Goal: Task Accomplishment & Management: Manage account settings

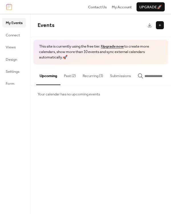
click at [98, 74] on button "Recurring (3)" at bounding box center [92, 74] width 27 height 20
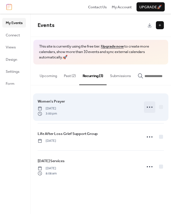
click at [149, 109] on icon at bounding box center [149, 106] width 9 height 9
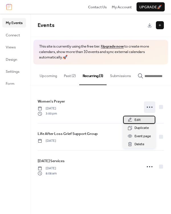
click at [147, 118] on div "Edit" at bounding box center [139, 119] width 32 height 8
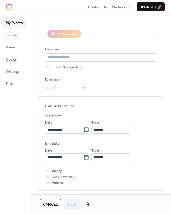
scroll to position [94, 0]
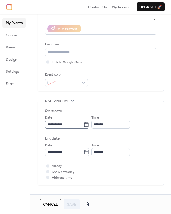
click at [89, 125] on icon at bounding box center [87, 124] width 6 height 6
click at [84, 125] on input "**********" at bounding box center [64, 124] width 39 height 8
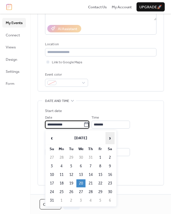
click at [110, 137] on span "›" at bounding box center [110, 137] width 9 height 11
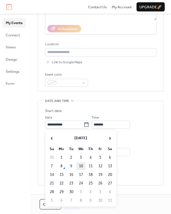
click at [80, 165] on td "10" at bounding box center [81, 166] width 9 height 8
type input "**********"
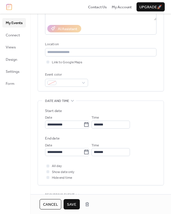
click at [77, 205] on button "Save" at bounding box center [72, 204] width 16 height 10
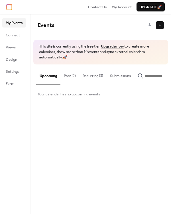
click at [93, 77] on button "Recurring (3)" at bounding box center [92, 74] width 27 height 20
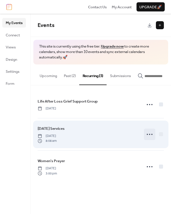
click at [149, 135] on circle at bounding box center [149, 133] width 1 height 1
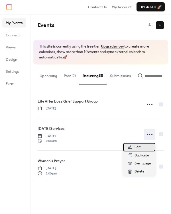
click at [136, 147] on span "Edit" at bounding box center [138, 147] width 6 height 6
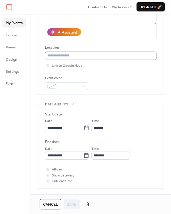
scroll to position [99, 0]
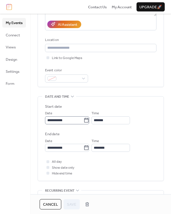
click at [89, 118] on icon at bounding box center [87, 120] width 6 height 6
click at [84, 118] on input "**********" at bounding box center [64, 120] width 39 height 8
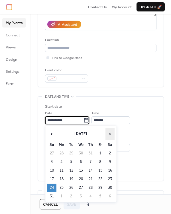
click at [113, 134] on span "›" at bounding box center [110, 133] width 9 height 11
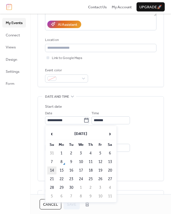
click at [50, 169] on td "14" at bounding box center [51, 170] width 9 height 8
type input "**********"
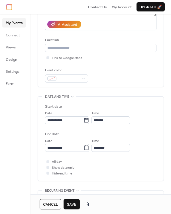
click at [75, 202] on span "Save" at bounding box center [71, 204] width 9 height 6
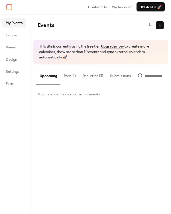
click at [99, 74] on button "Recurring (3)" at bounding box center [92, 74] width 27 height 20
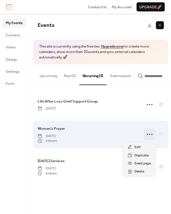
click at [148, 136] on icon at bounding box center [149, 133] width 9 height 9
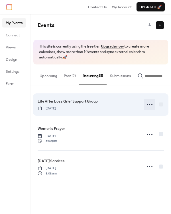
click at [151, 106] on icon at bounding box center [149, 104] width 9 height 9
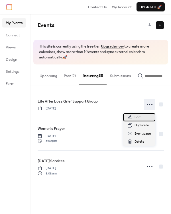
click at [145, 115] on div "Edit" at bounding box center [139, 117] width 32 height 8
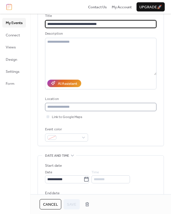
scroll to position [78, 0]
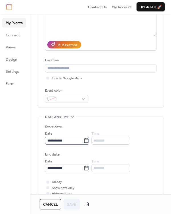
click at [89, 140] on icon at bounding box center [87, 140] width 6 height 6
click at [84, 140] on input "**********" at bounding box center [64, 140] width 39 height 8
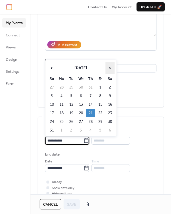
click at [108, 64] on span "›" at bounding box center [110, 67] width 9 height 11
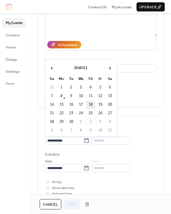
click at [91, 102] on td "18" at bounding box center [90, 104] width 9 height 8
type input "**********"
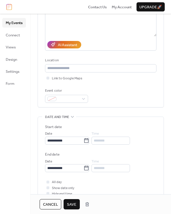
click at [73, 202] on span "Save" at bounding box center [71, 204] width 9 height 6
